Goal: Transaction & Acquisition: Purchase product/service

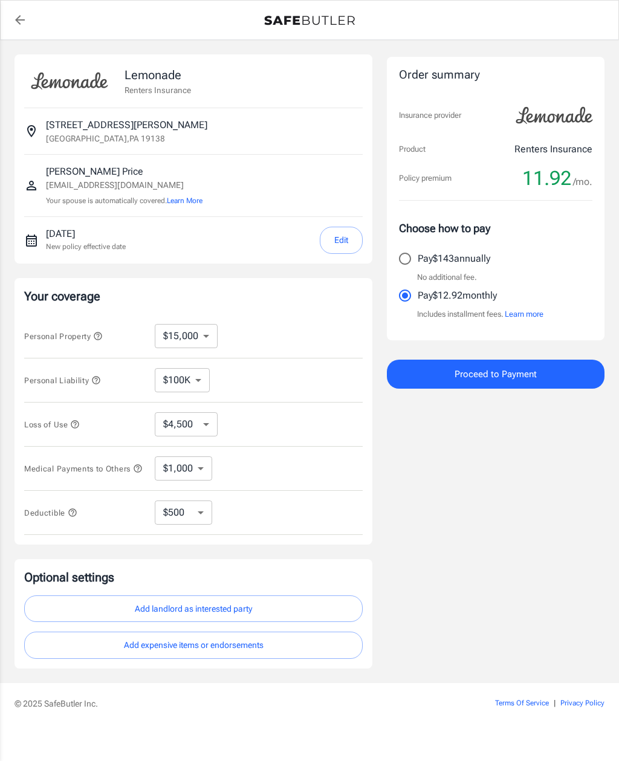
select select "15000"
select select "500"
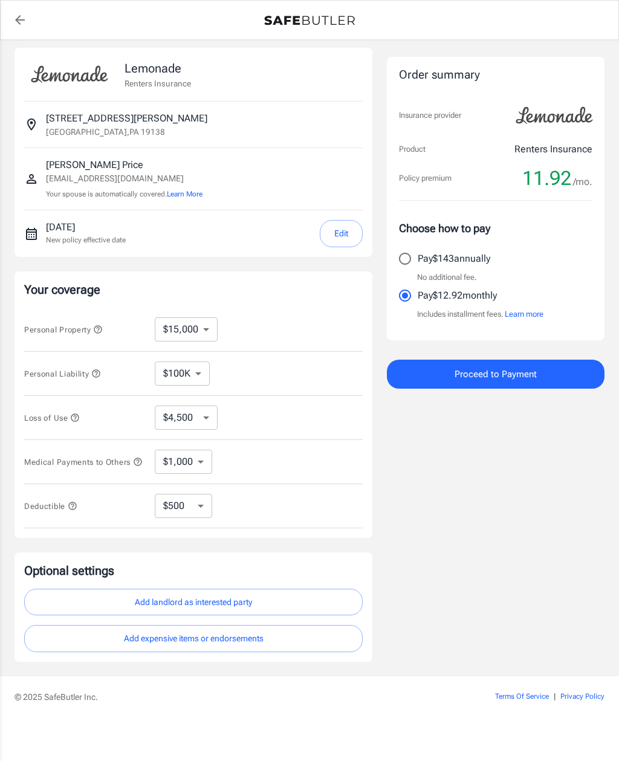
scroll to position [39, 0]
click at [213, 317] on select "$10,000 $15,000 $20,000 $25,000 $30,000 $40,000 $50,000 $100K $150K $200K $250K" at bounding box center [186, 329] width 63 height 24
select select "20000"
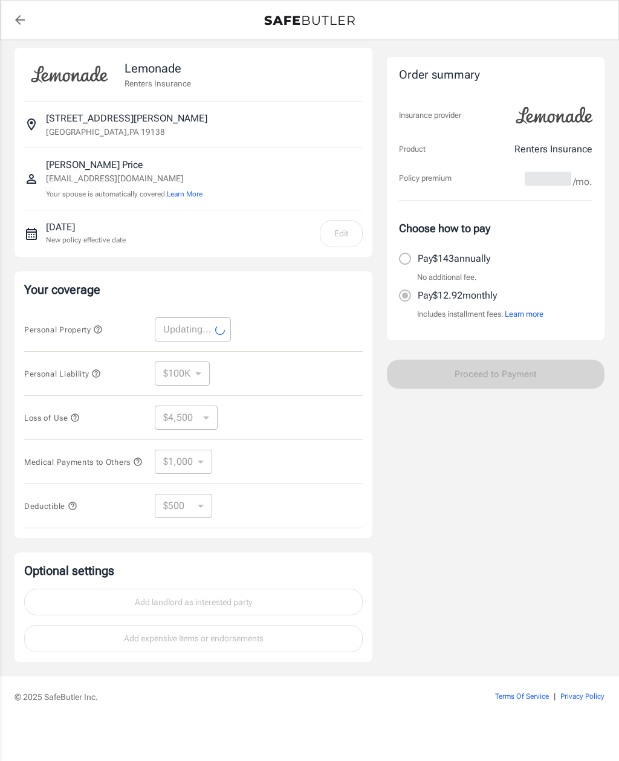
select select "20000"
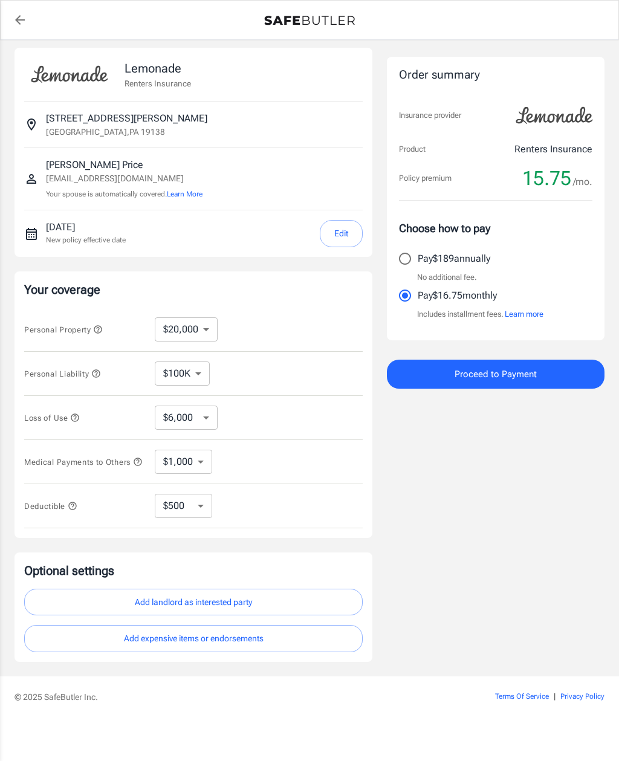
click at [99, 324] on icon "button" at bounding box center [98, 329] width 10 height 10
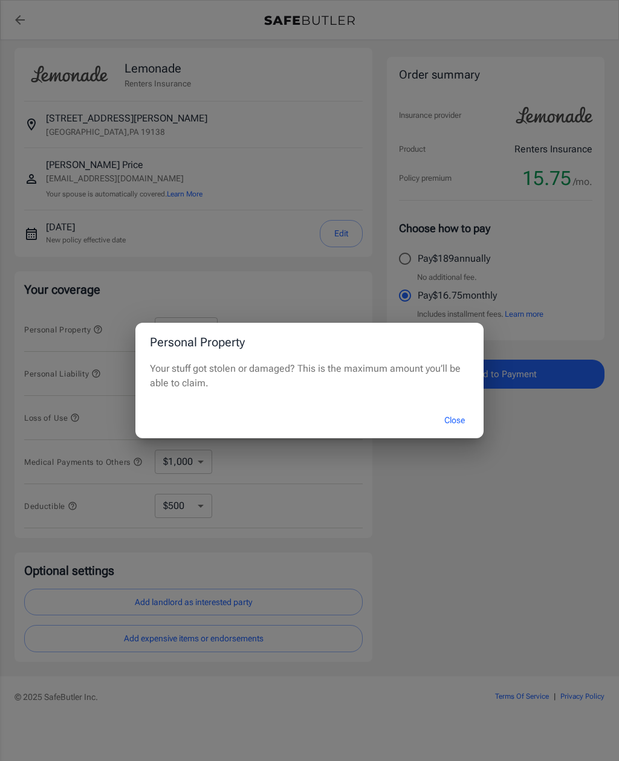
click at [455, 428] on button "Close" at bounding box center [454, 420] width 48 height 26
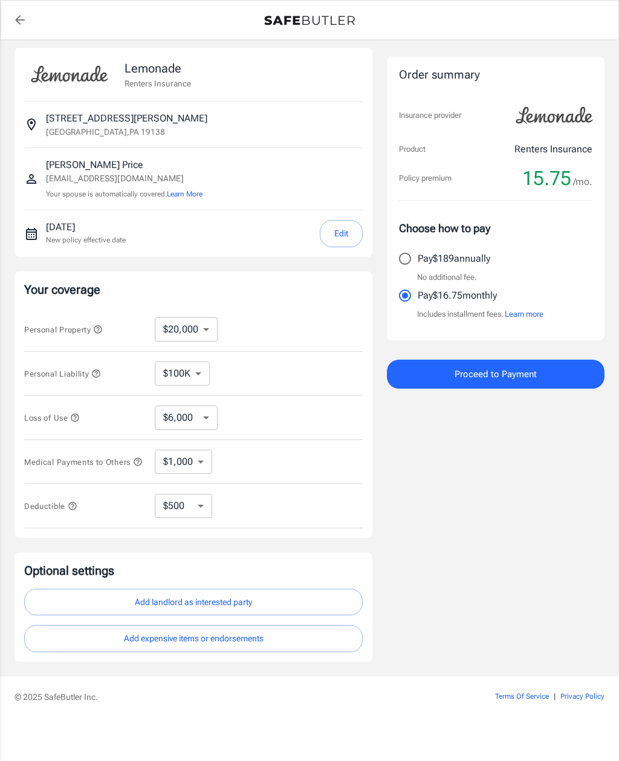
click at [80, 413] on icon "button" at bounding box center [75, 418] width 10 height 10
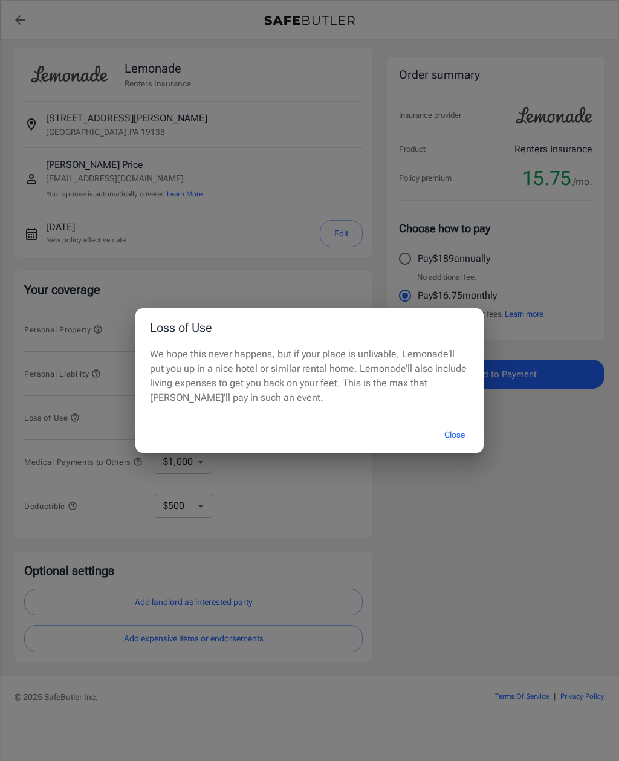
click at [457, 433] on button "Close" at bounding box center [454, 435] width 48 height 26
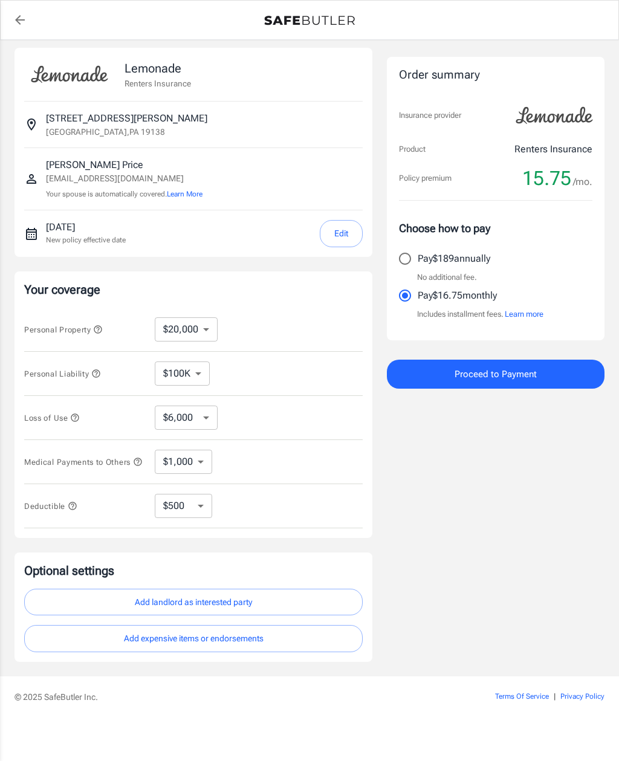
click at [174, 405] on select "$6,000 $9,000 $15,000 $24,000 $36,000 $54,000 $81,000 $120K $177K $198K" at bounding box center [186, 417] width 63 height 24
select select "15000"
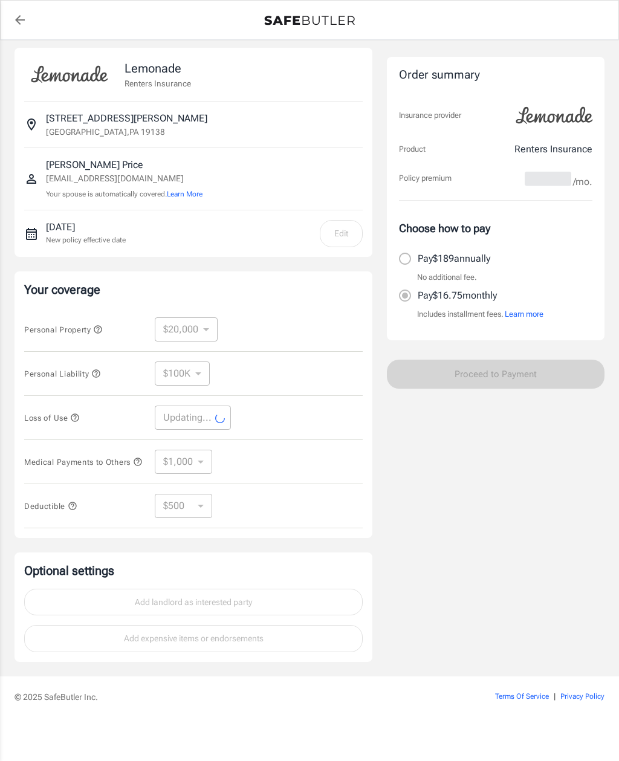
select select "15000"
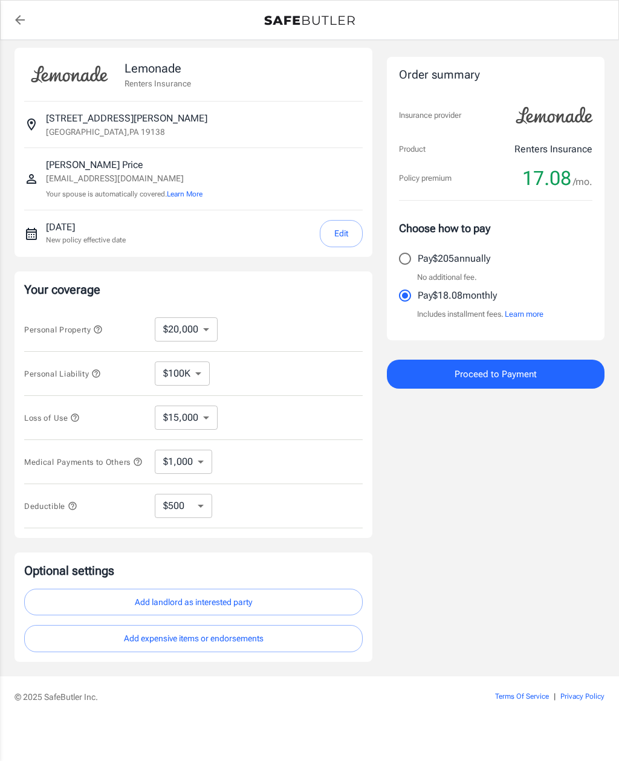
click at [58, 625] on button "Add expensive items or endorsements" at bounding box center [193, 638] width 338 height 27
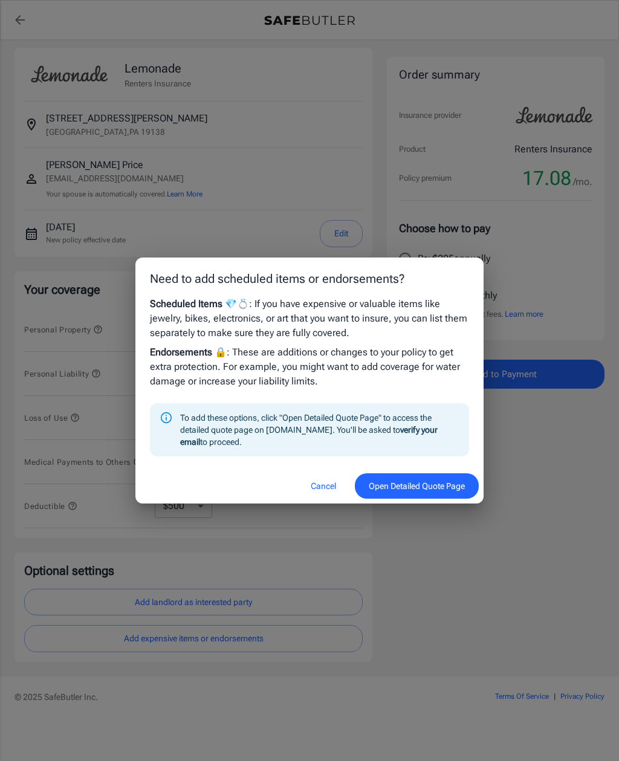
click at [387, 483] on button "Open Detailed Quote Page" at bounding box center [417, 486] width 124 height 26
